Goal: Task Accomplishment & Management: Manage account settings

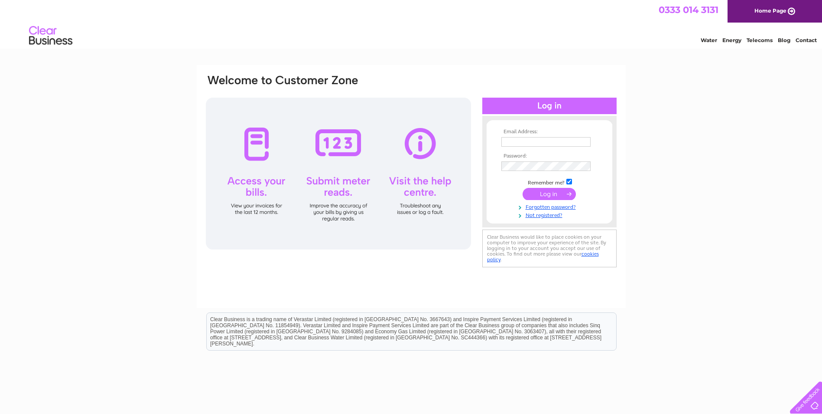
type input "lucymalisan@bcph.org.uk"
click at [541, 194] on input "submit" at bounding box center [549, 194] width 53 height 12
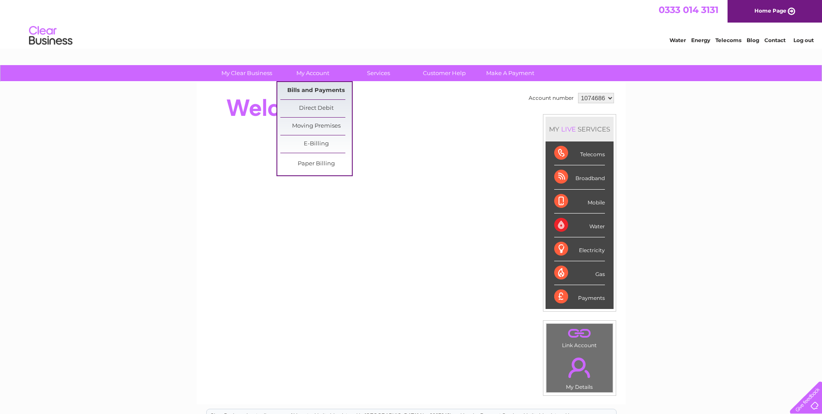
click at [317, 91] on link "Bills and Payments" at bounding box center [316, 90] width 72 height 17
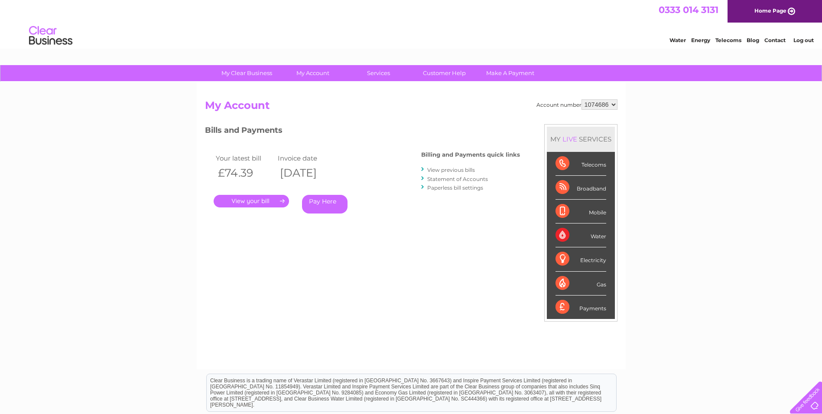
click at [268, 200] on link "." at bounding box center [251, 201] width 75 height 13
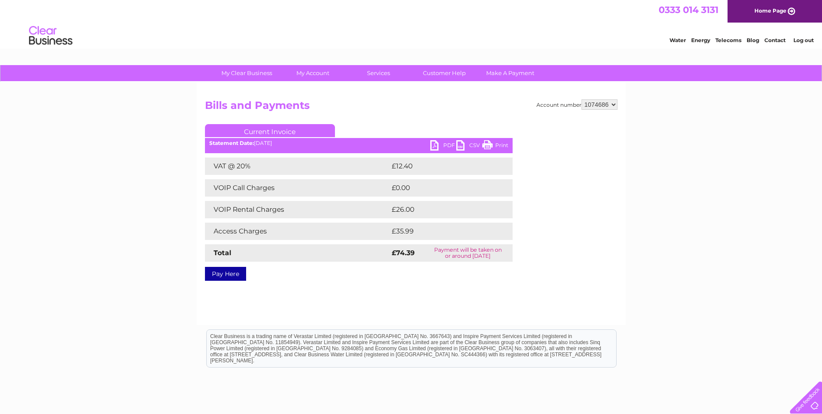
click at [445, 143] on link "PDF" at bounding box center [444, 146] width 26 height 13
